Goal: Transaction & Acquisition: Obtain resource

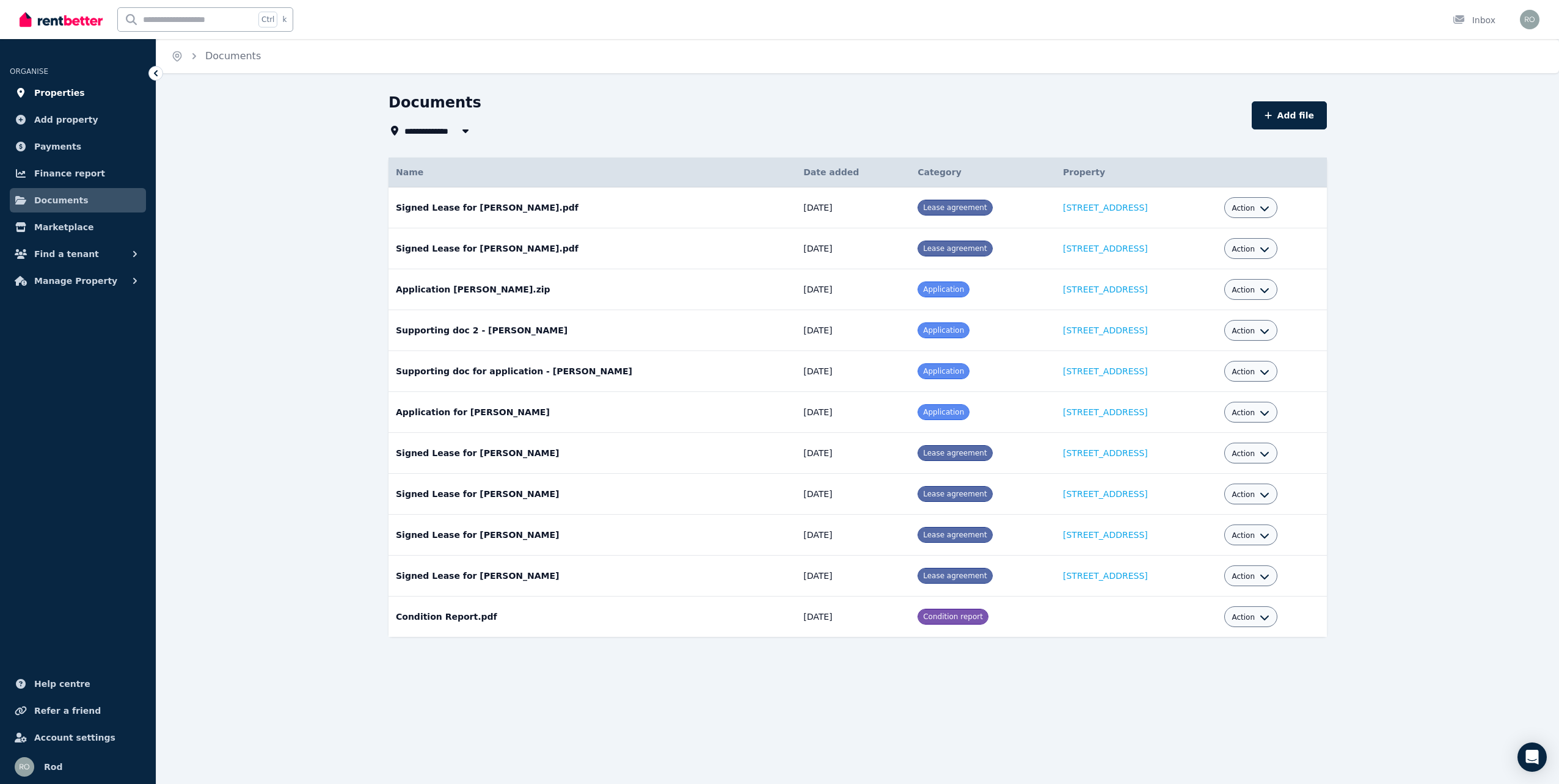
click at [50, 96] on span "Properties" at bounding box center [59, 92] width 50 height 15
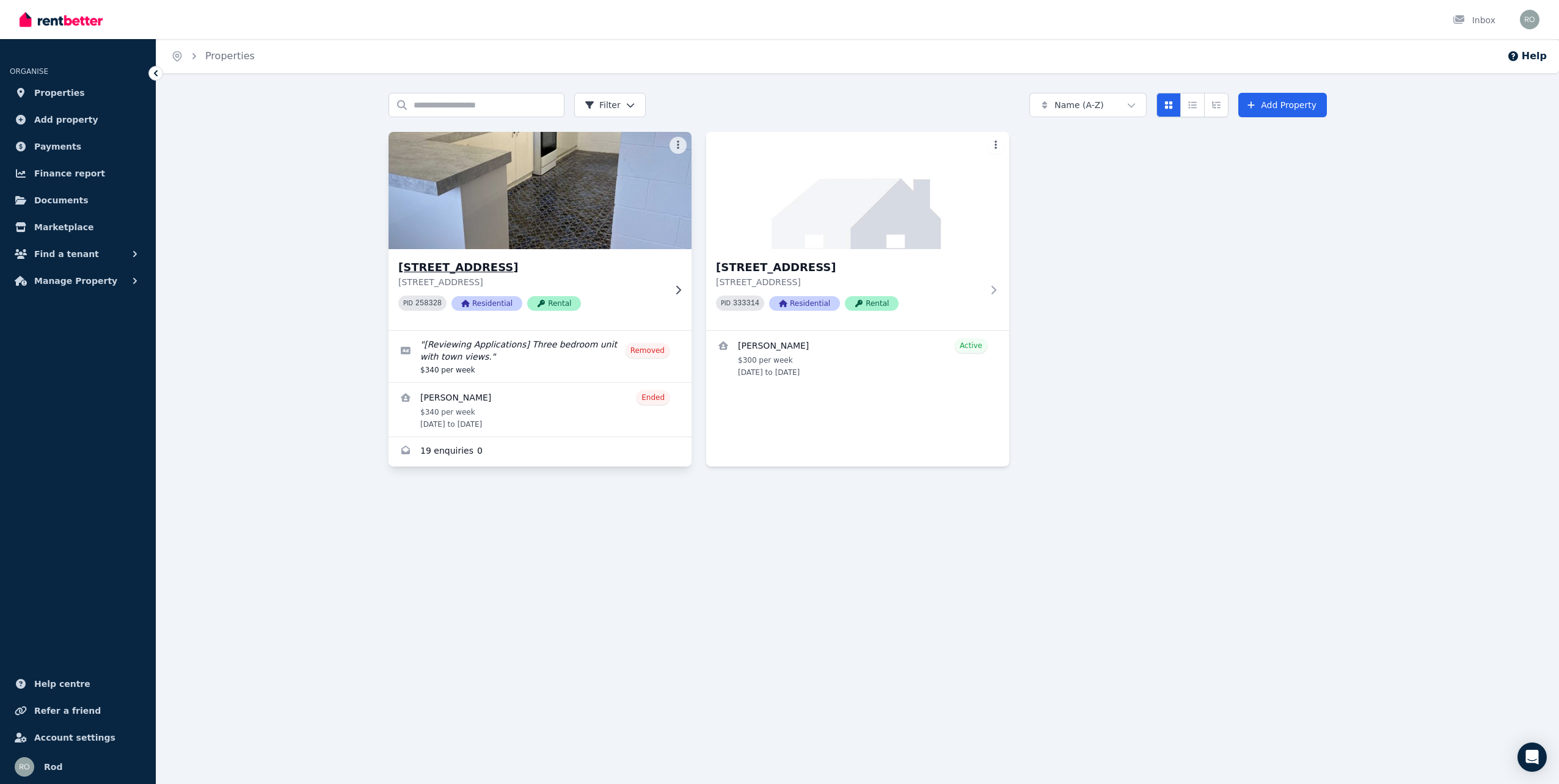
click at [454, 210] on img at bounding box center [541, 190] width 318 height 124
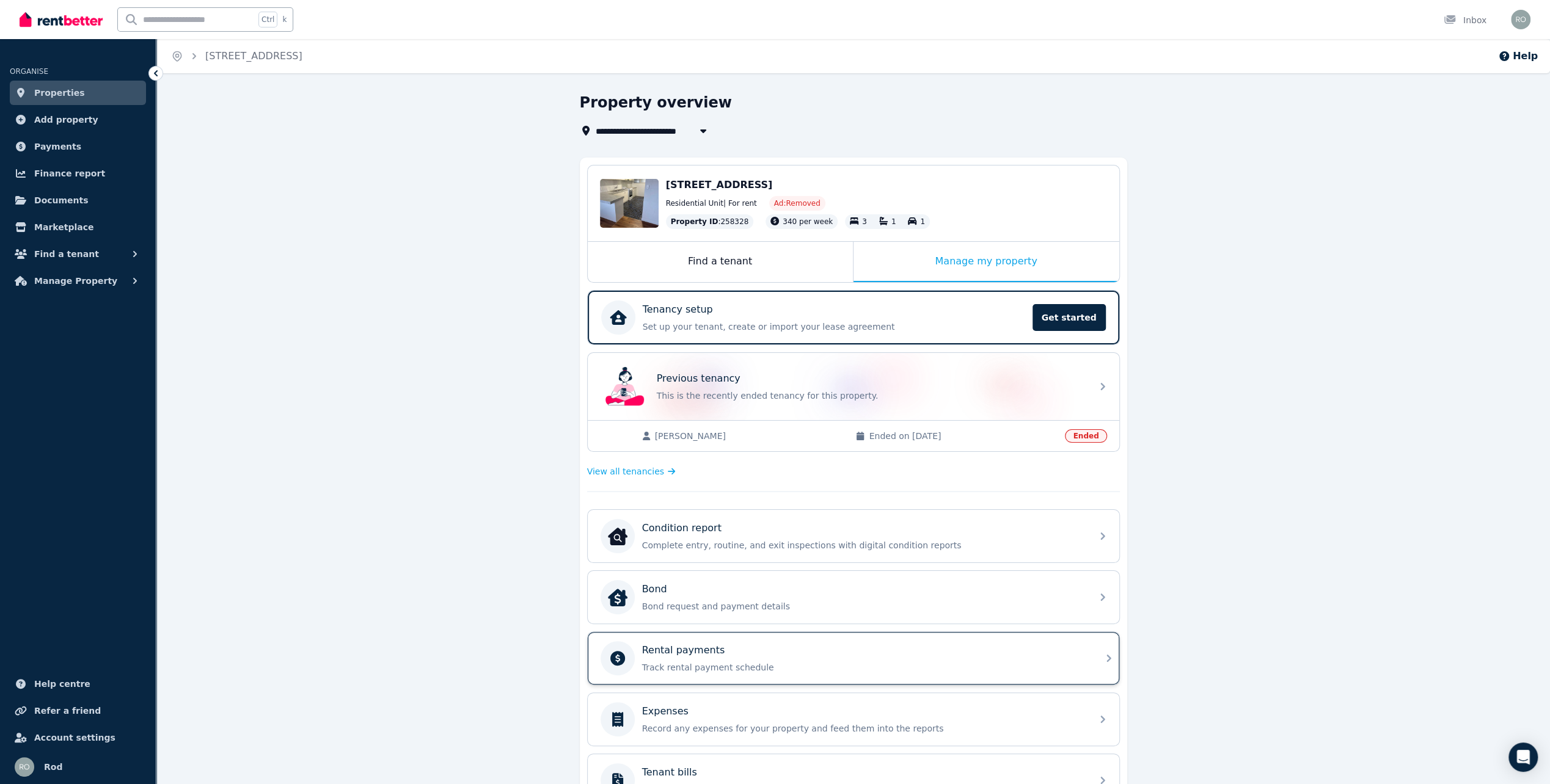
click at [694, 653] on div "Rental payments Track rental payment schedule" at bounding box center [863, 658] width 442 height 30
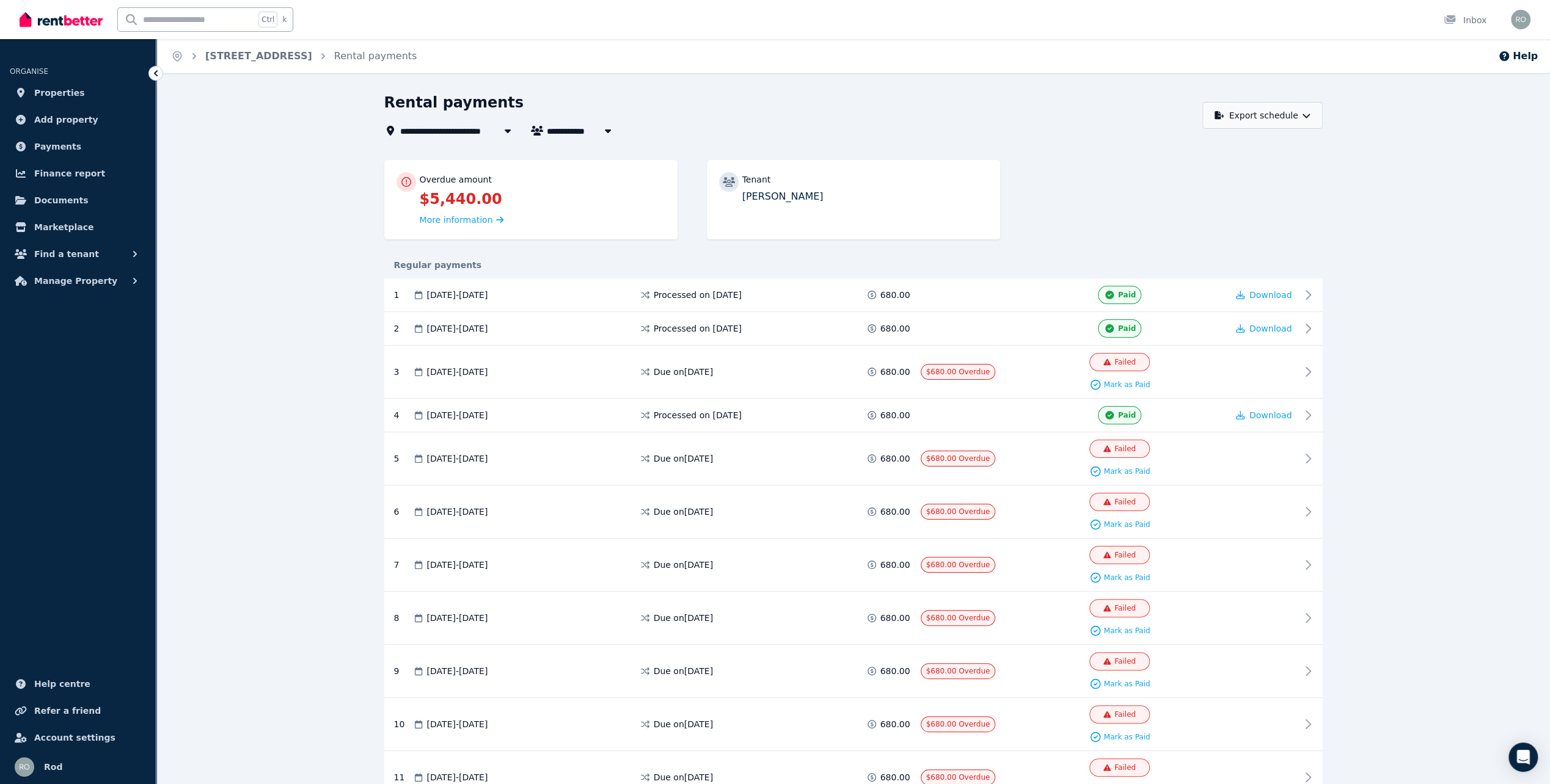
click at [1303, 116] on icon "button" at bounding box center [1306, 115] width 8 height 8
click at [1218, 145] on p "PDF" at bounding box center [1224, 146] width 27 height 12
click at [63, 85] on span "Properties" at bounding box center [59, 92] width 50 height 15
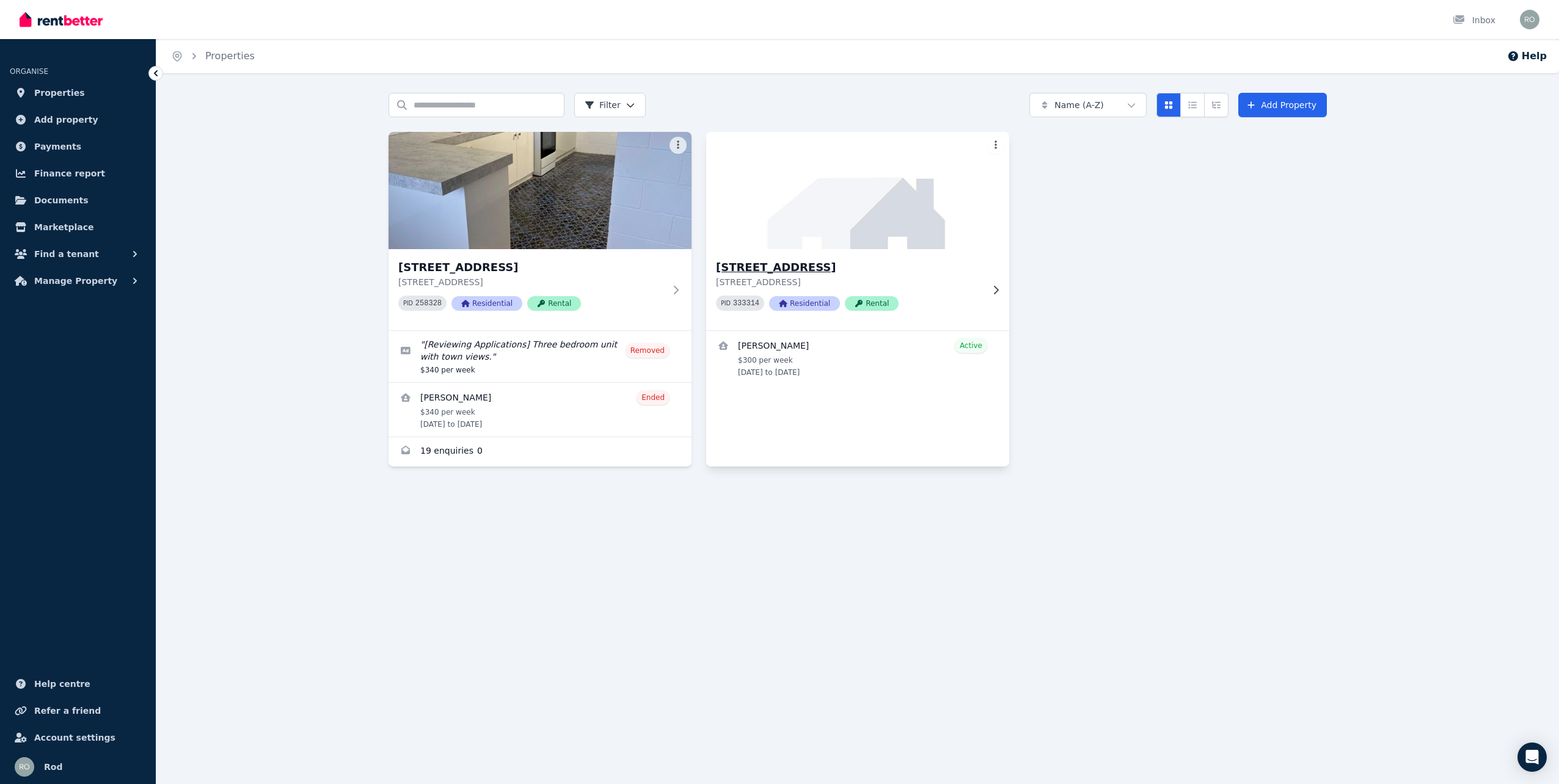
click at [812, 234] on img at bounding box center [858, 190] width 318 height 124
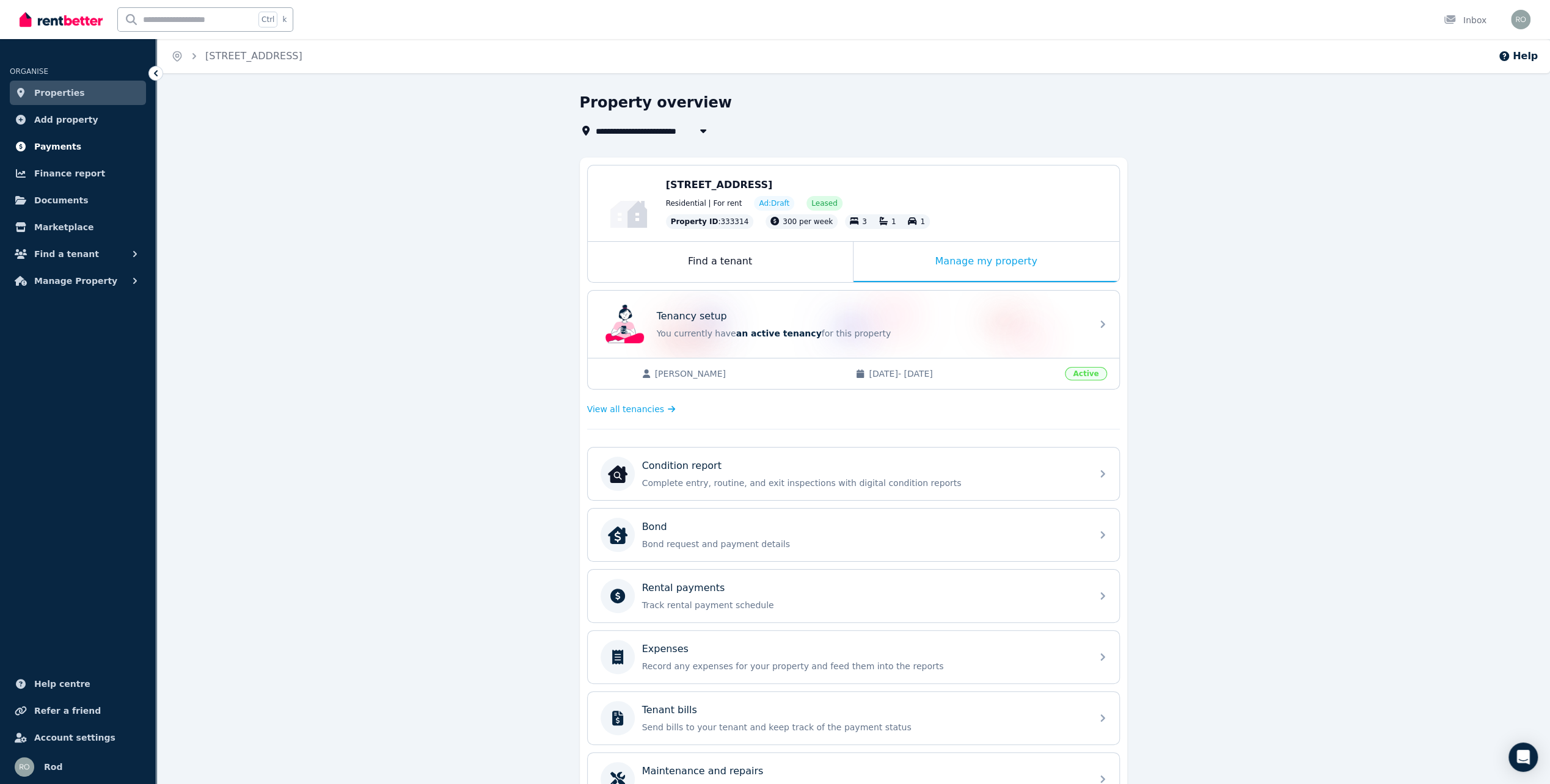
click at [45, 142] on span "Payments" at bounding box center [57, 146] width 47 height 15
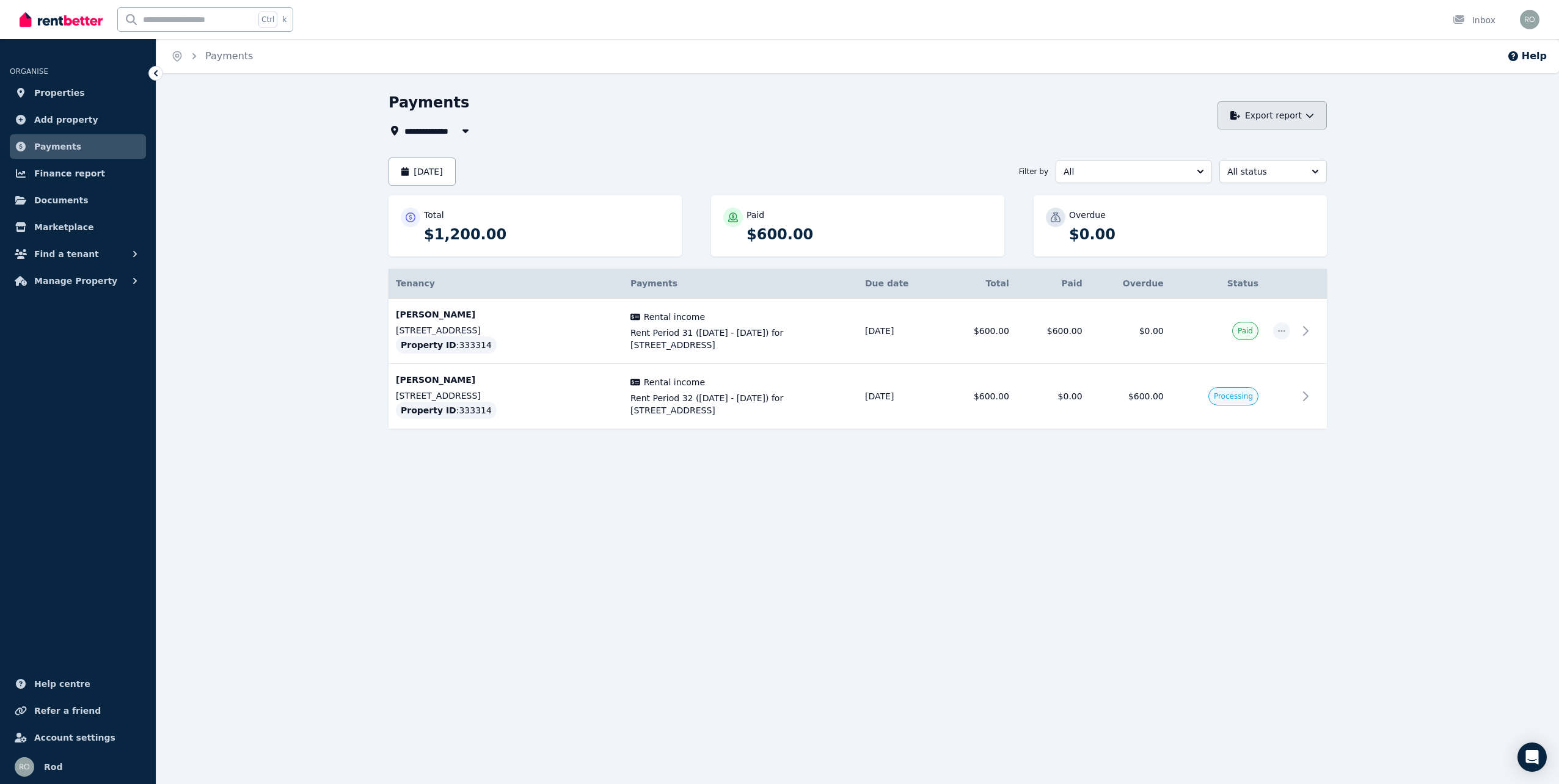
click at [1310, 120] on button "Export report" at bounding box center [1273, 115] width 110 height 28
click at [1244, 145] on div "PDF" at bounding box center [1268, 147] width 104 height 12
click at [540, 325] on p "[STREET_ADDRESS]" at bounding box center [506, 330] width 220 height 12
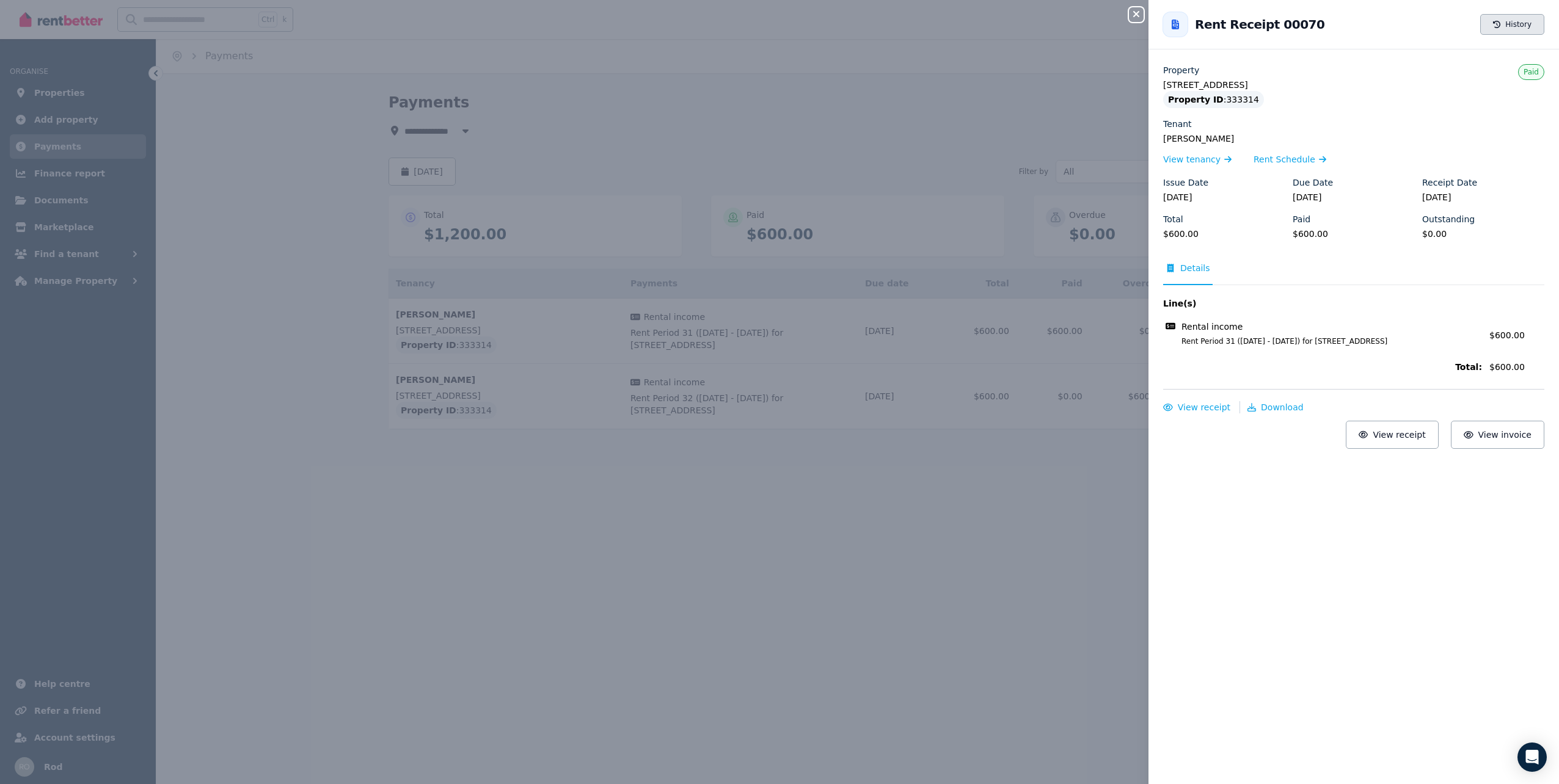
click at [1514, 17] on button "History" at bounding box center [1512, 24] width 64 height 21
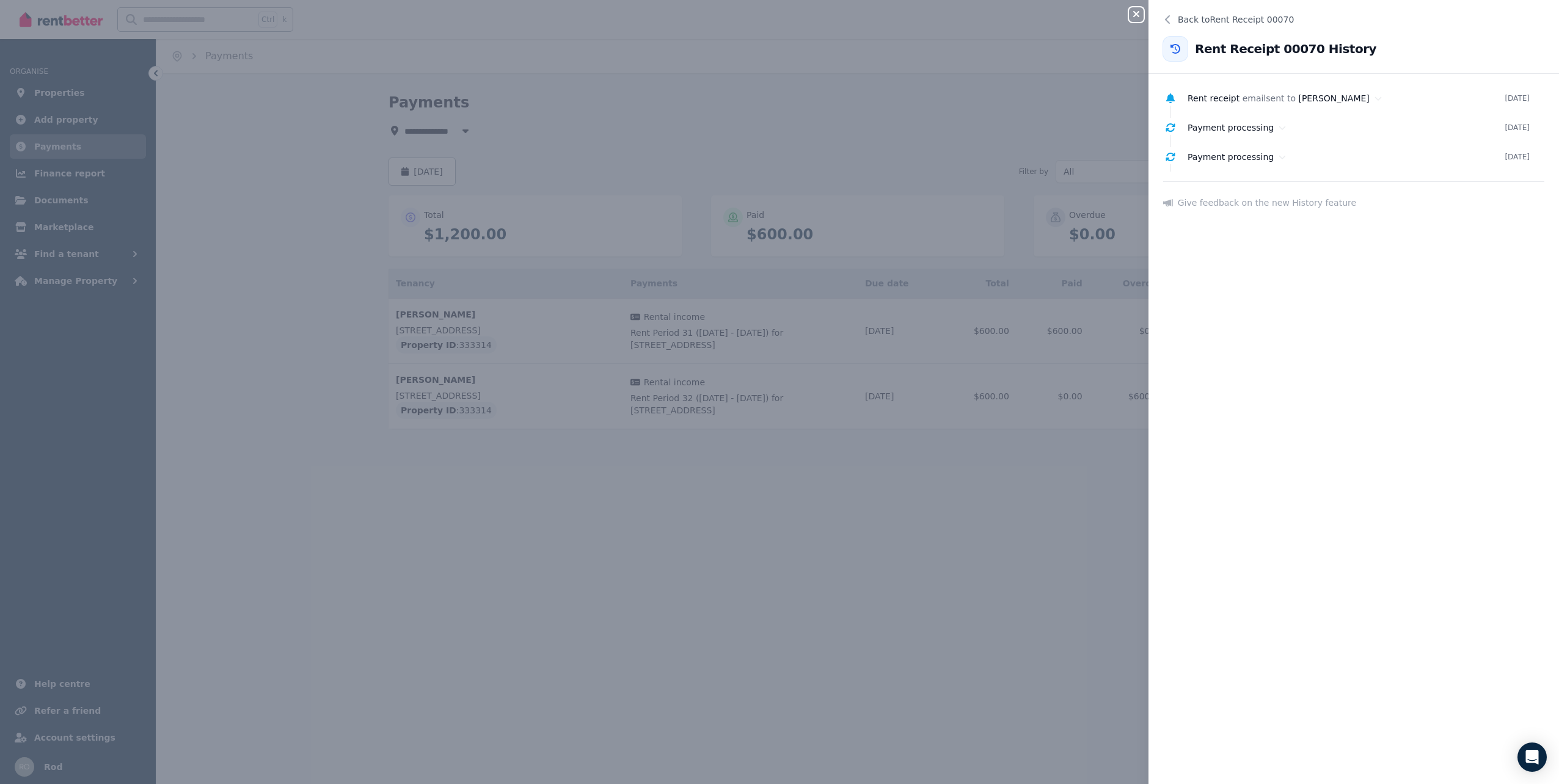
click at [1137, 11] on icon "button" at bounding box center [1136, 14] width 15 height 10
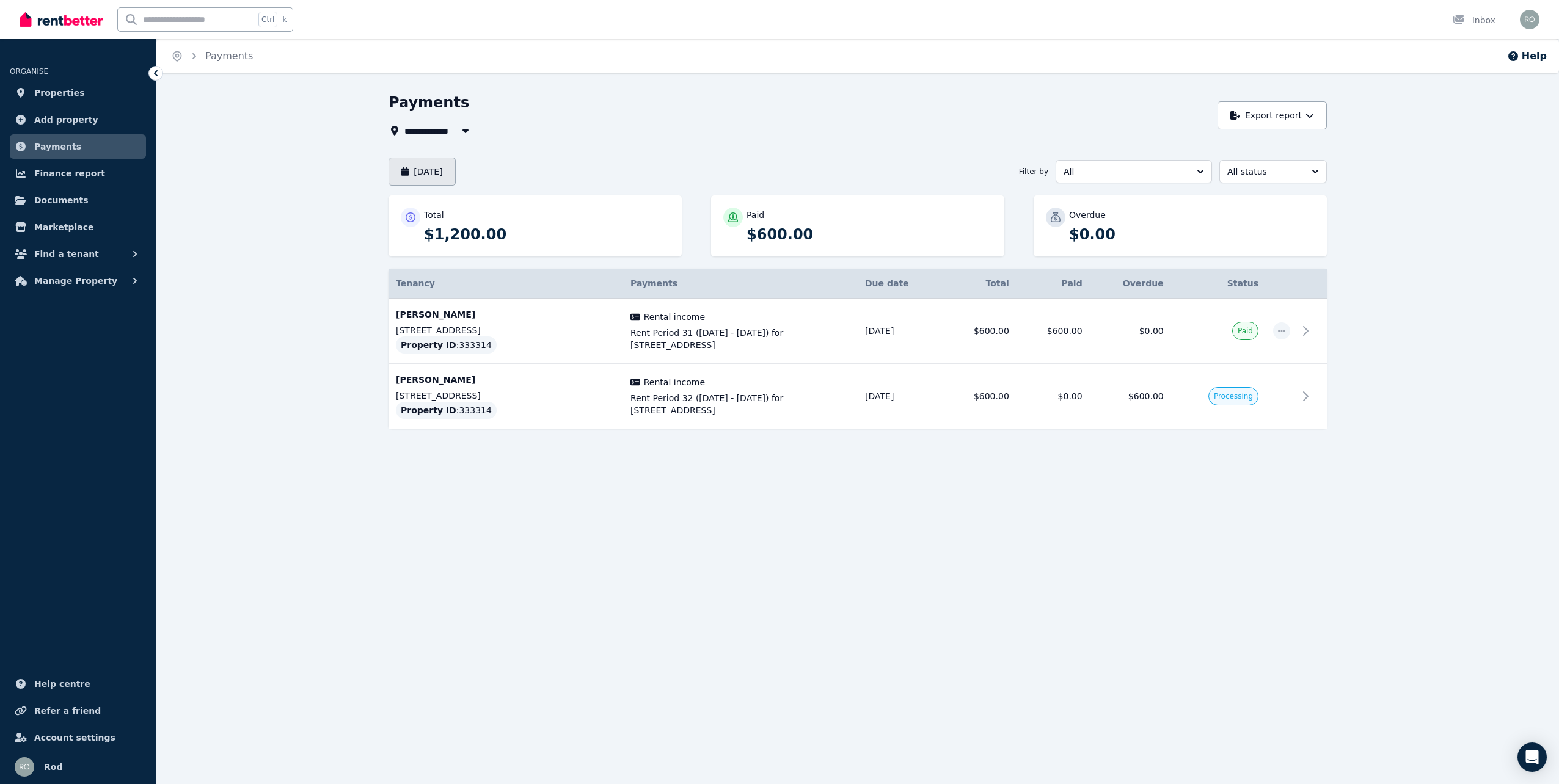
click at [442, 164] on button "[DATE]" at bounding box center [422, 171] width 67 height 28
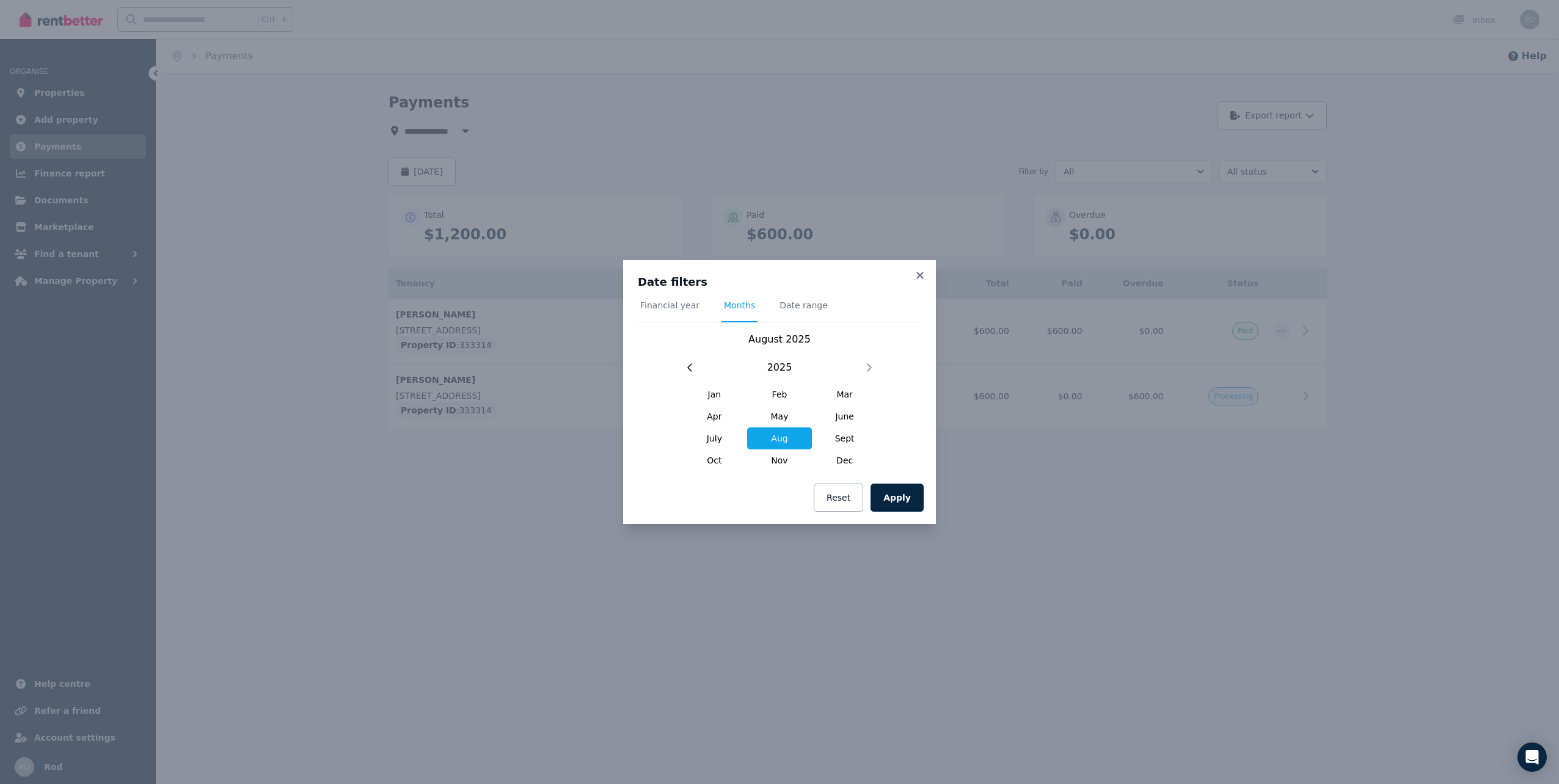
click at [436, 164] on div "Date filters Financial year Months Date range [DATE] [DATE] Feb Mar Apr May Jun…" at bounding box center [780, 392] width 1559 height 784
click at [664, 145] on div "Date filters Financial year Months Date range [DATE] [DATE] Feb Mar Apr May Jun…" at bounding box center [780, 392] width 1559 height 784
click at [919, 273] on icon at bounding box center [919, 275] width 12 height 11
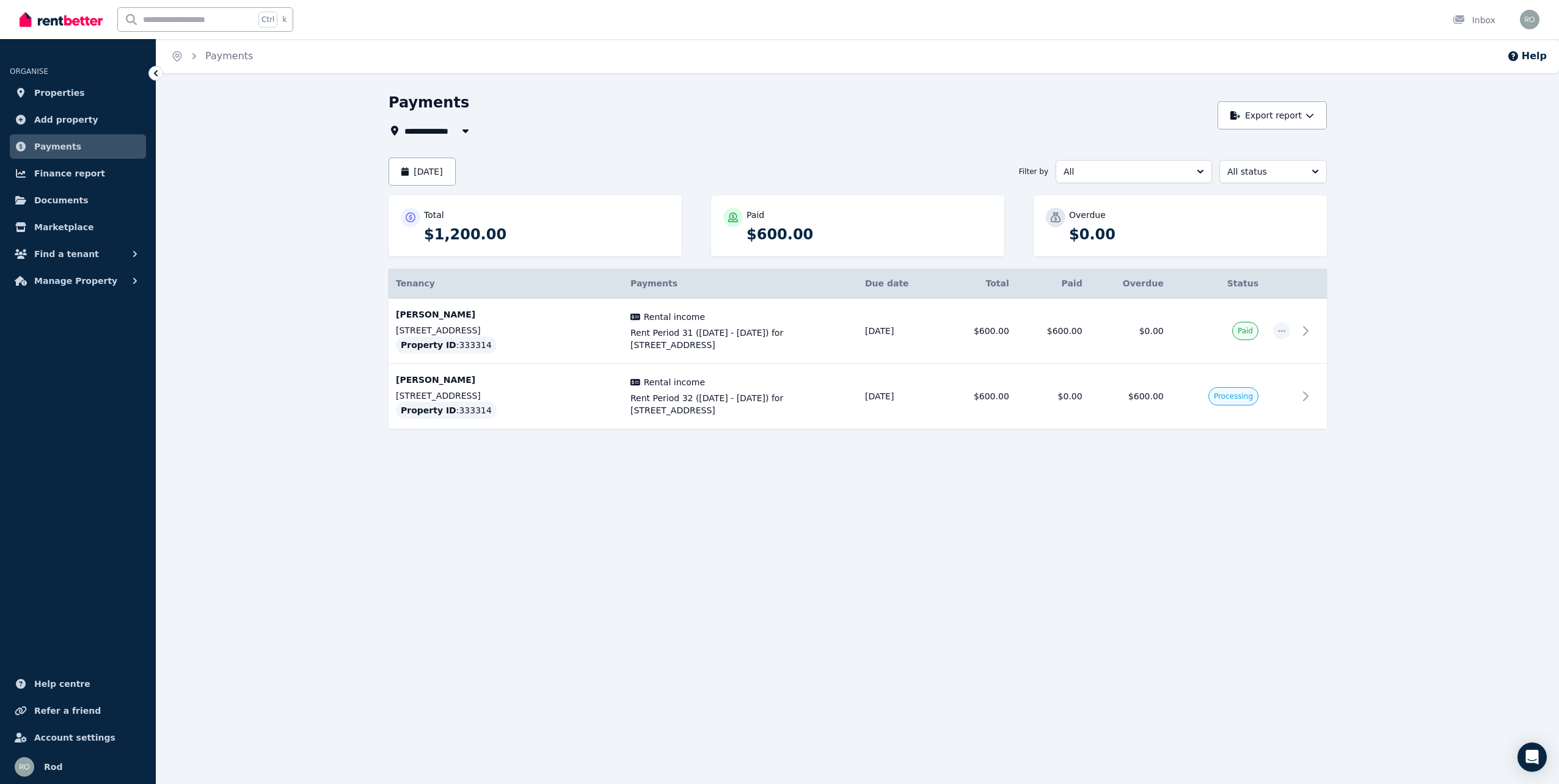
click at [466, 130] on icon "button" at bounding box center [465, 132] width 6 height 4
click at [464, 172] on span "[STREET_ADDRESS]" at bounding box center [473, 176] width 124 height 12
type input "**********"
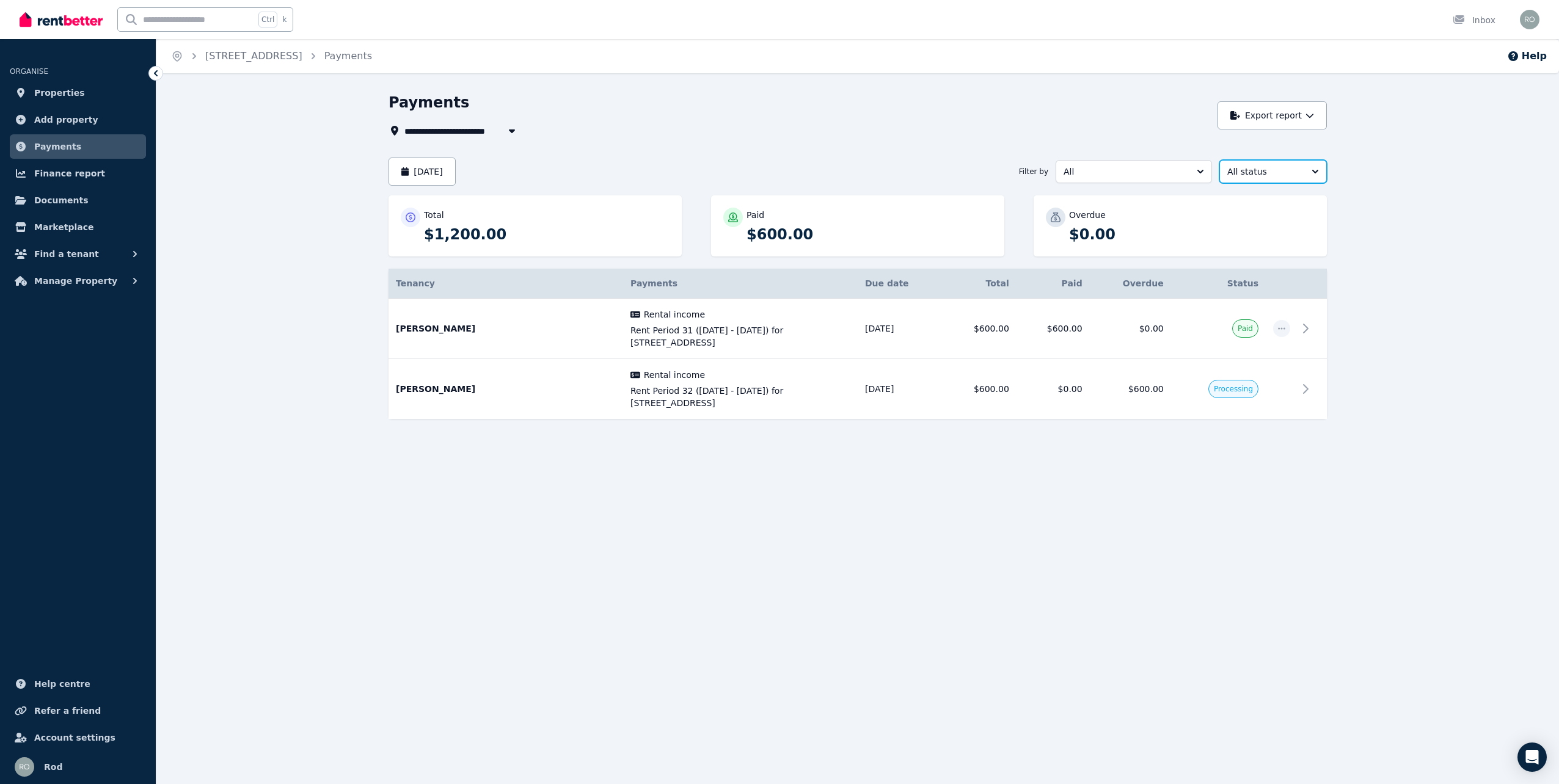
click at [1317, 166] on button "All status" at bounding box center [1274, 171] width 108 height 23
click at [54, 145] on span "Payments" at bounding box center [57, 146] width 47 height 15
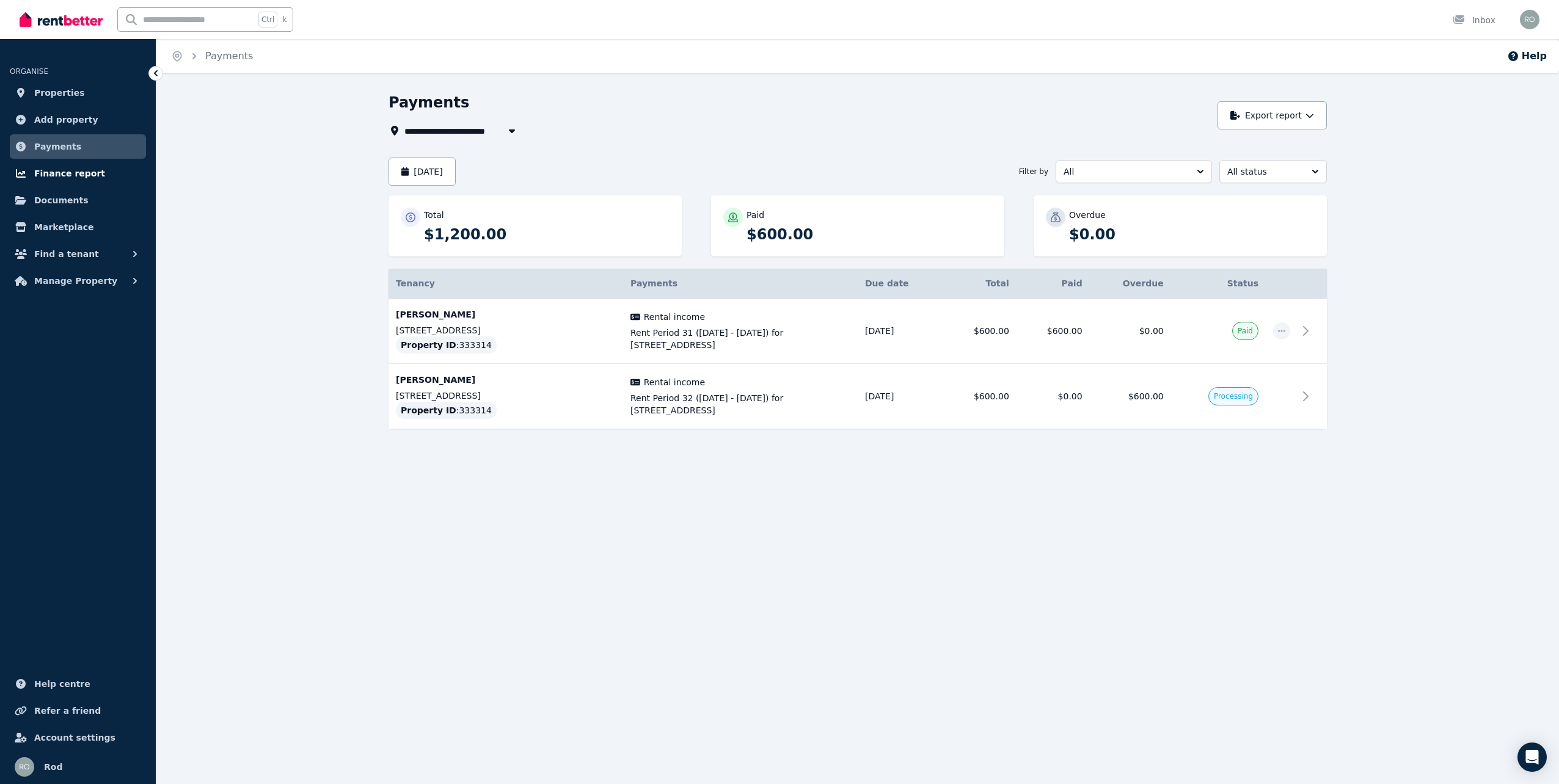
click at [64, 174] on span "Finance report" at bounding box center [69, 174] width 70 height 15
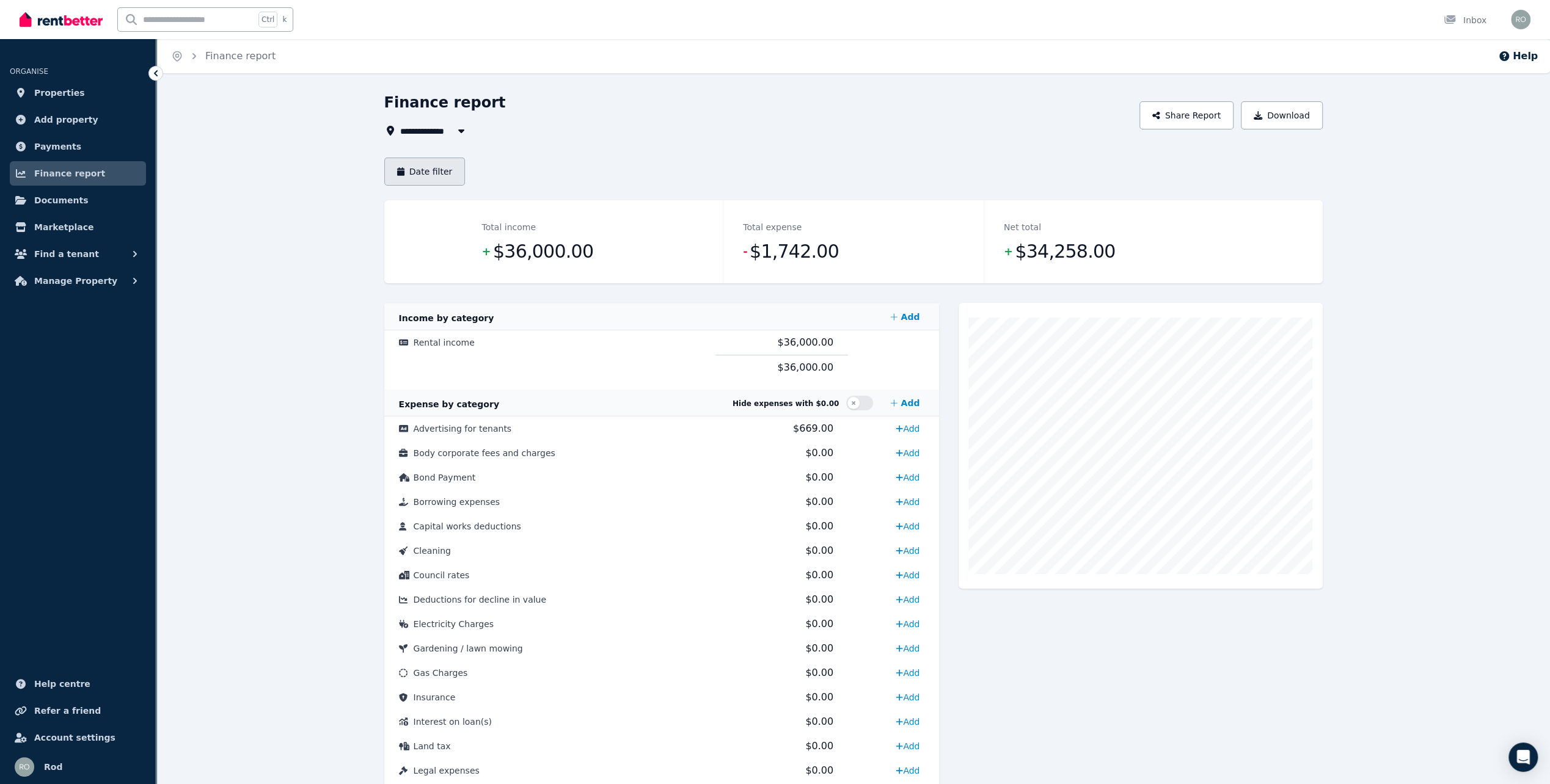
click at [407, 166] on button "Date filter" at bounding box center [425, 171] width 81 height 28
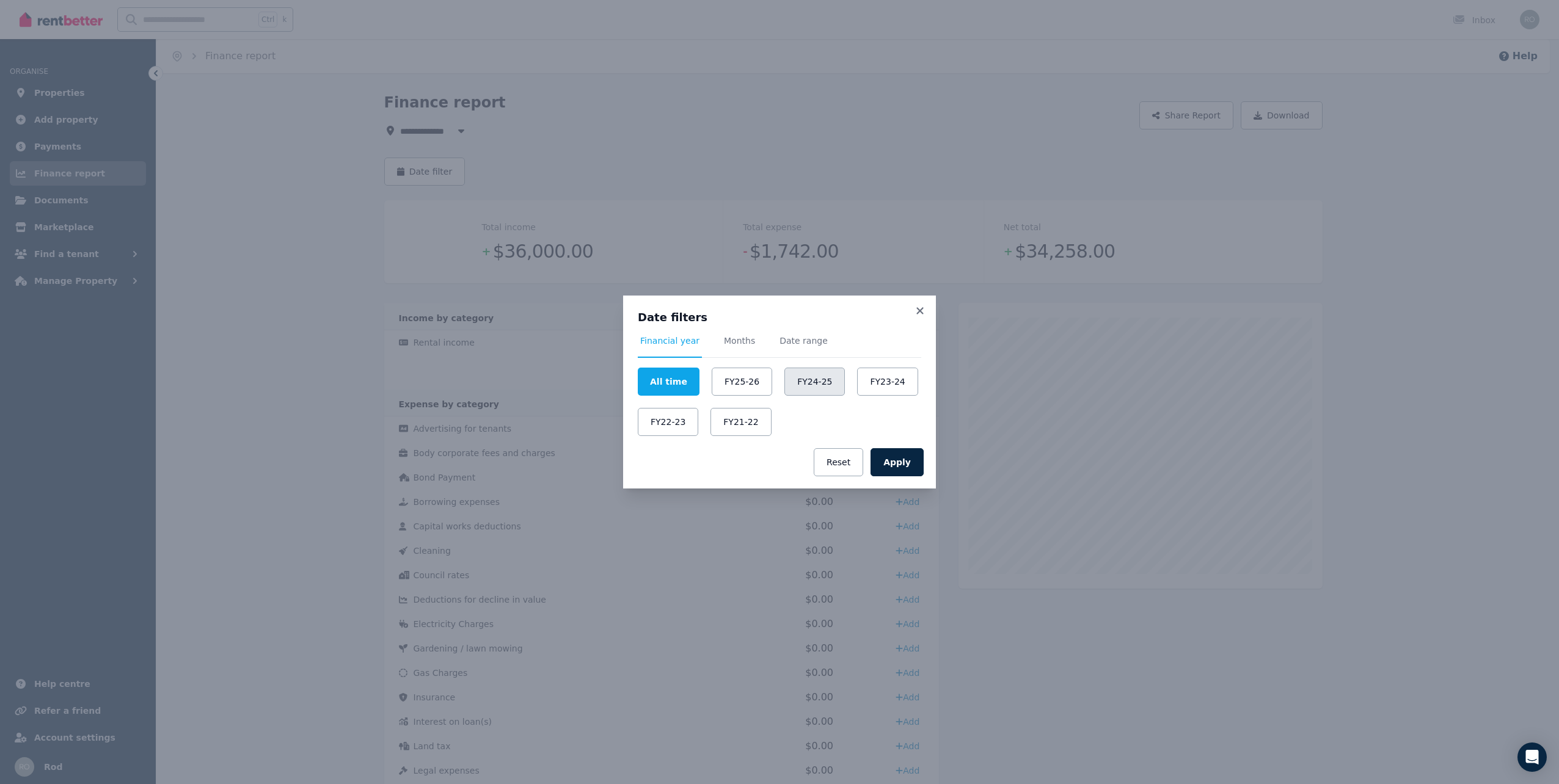
click at [799, 375] on button "FY24-25" at bounding box center [814, 381] width 60 height 28
click at [898, 467] on button "Apply" at bounding box center [897, 462] width 53 height 28
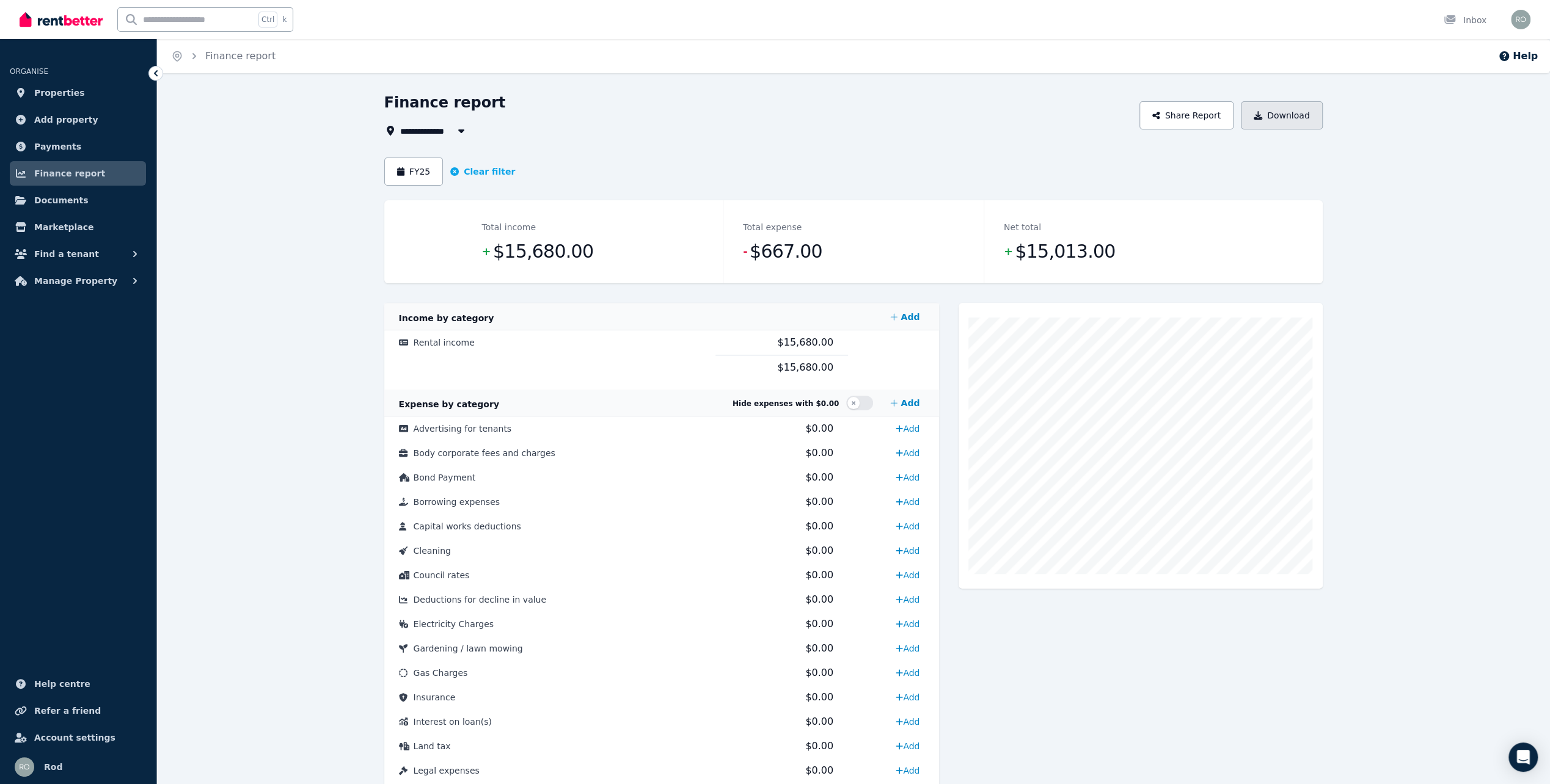
click at [1273, 123] on button "Download" at bounding box center [1281, 115] width 81 height 28
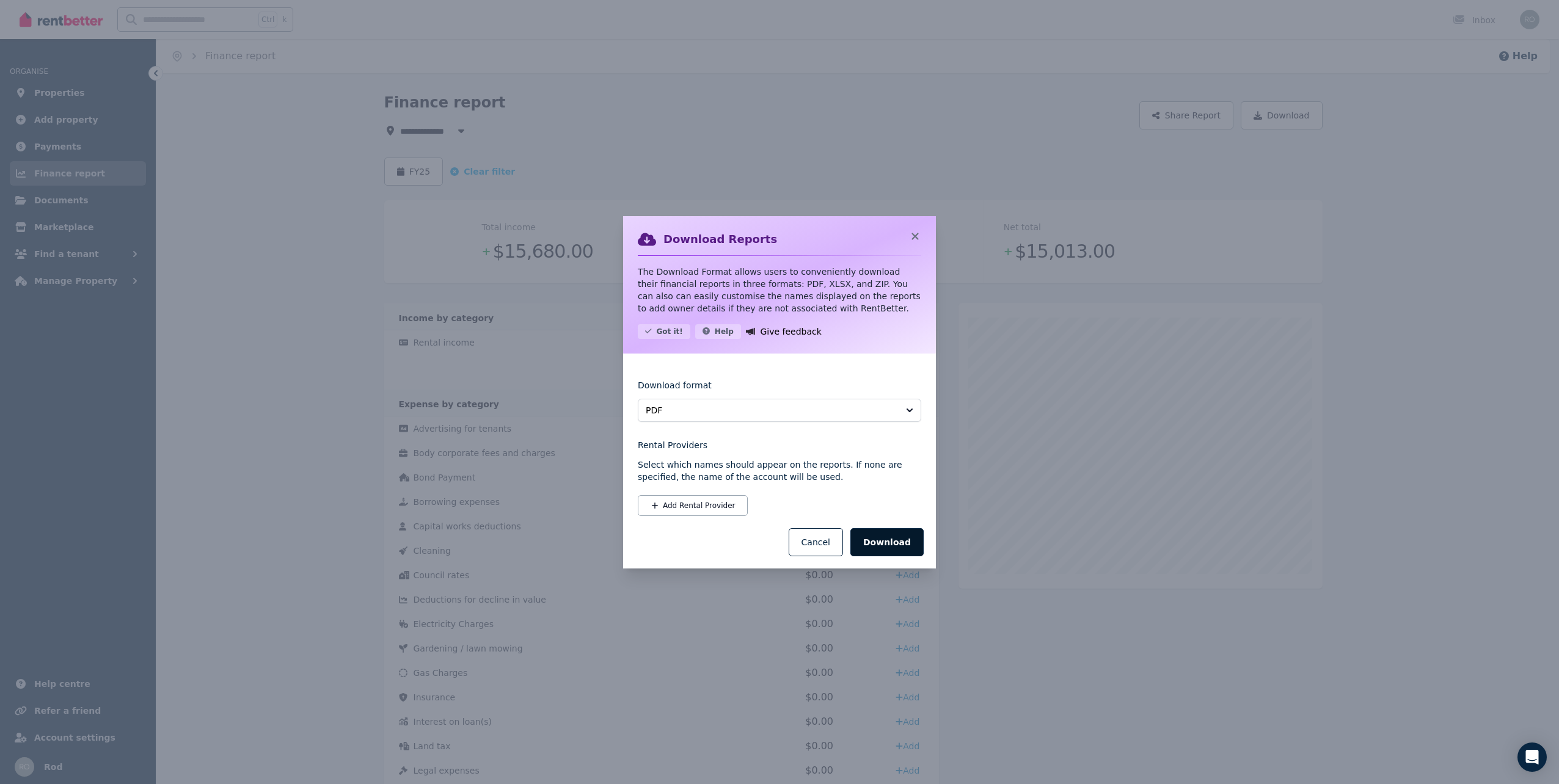
click at [886, 538] on button "Download" at bounding box center [887, 542] width 73 height 28
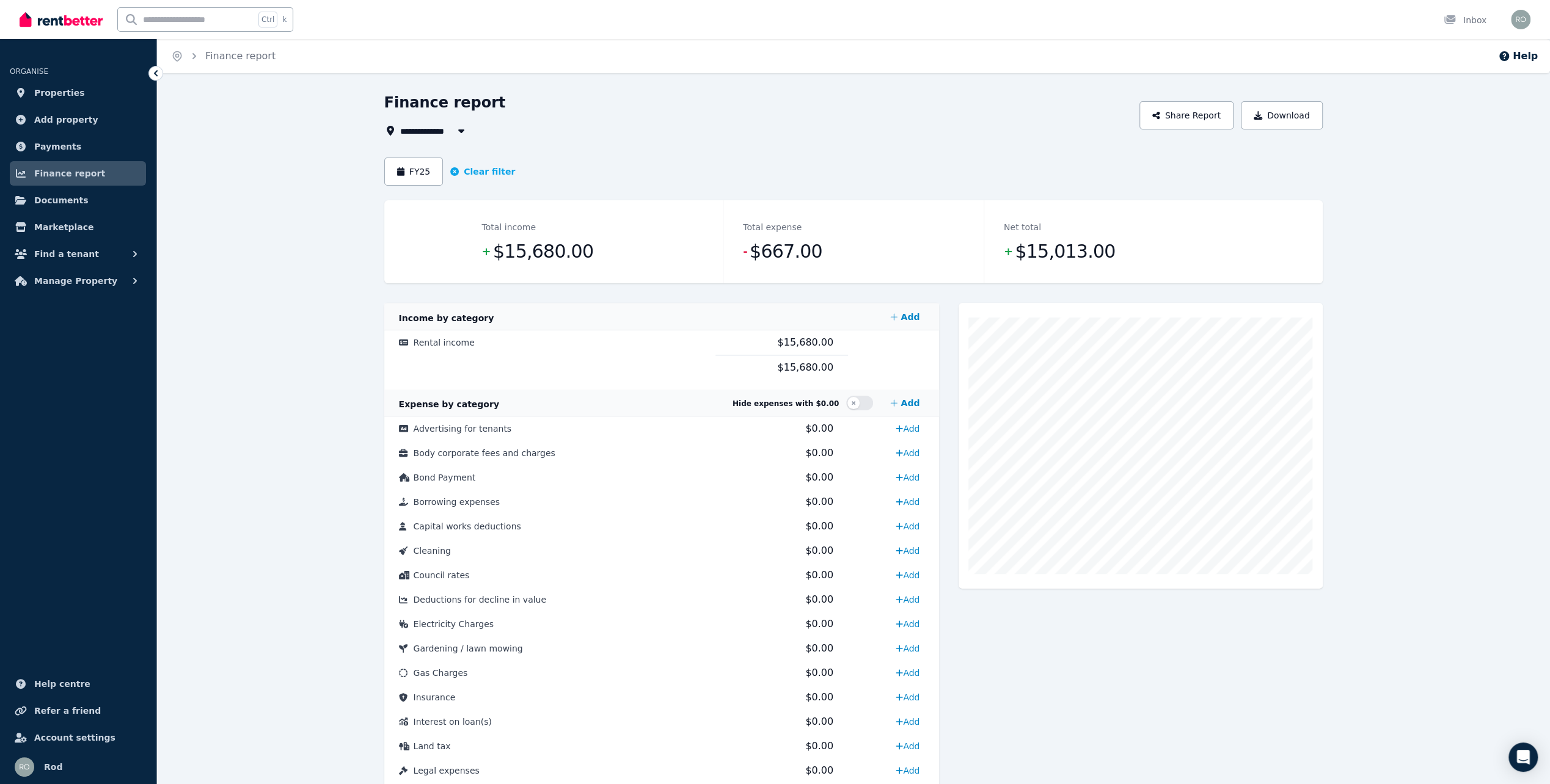
click at [458, 124] on button "button" at bounding box center [461, 131] width 22 height 15
click at [447, 198] on span "[STREET_ADDRESS]" at bounding box center [468, 198] width 124 height 12
type input "**********"
click at [1276, 106] on button "Download" at bounding box center [1281, 115] width 81 height 28
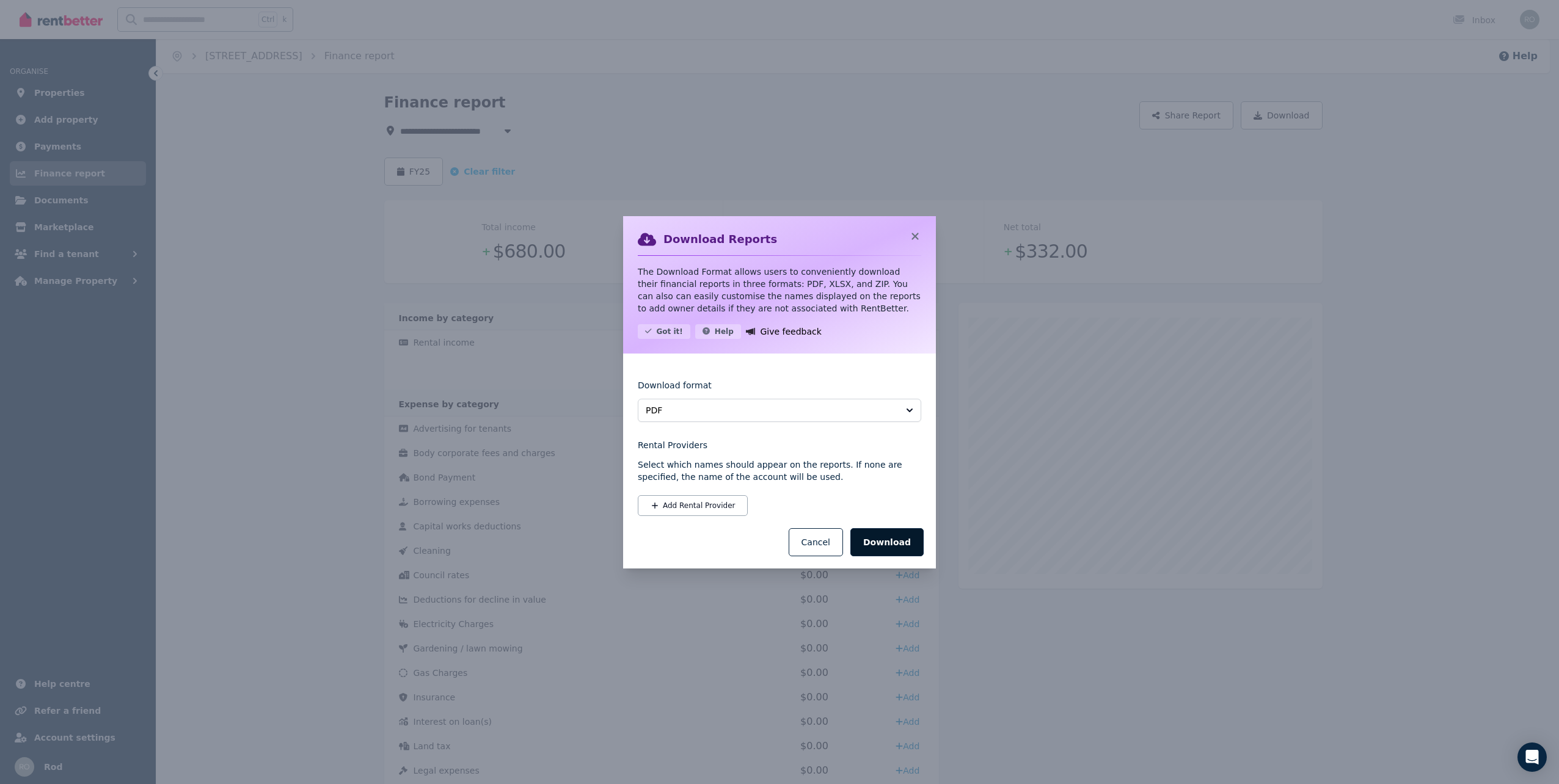
click at [890, 542] on button "Download" at bounding box center [887, 542] width 73 height 28
